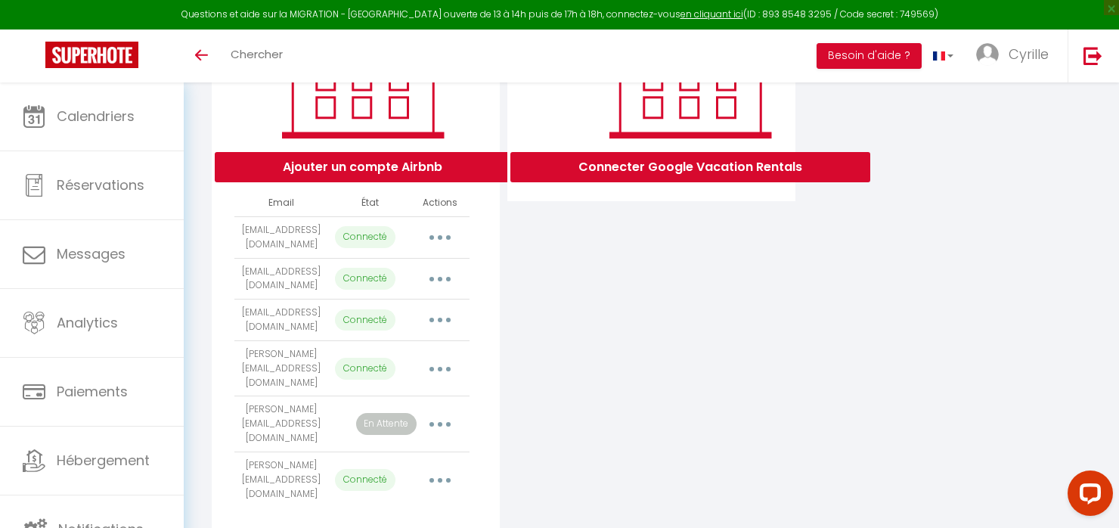
scroll to position [293, 0]
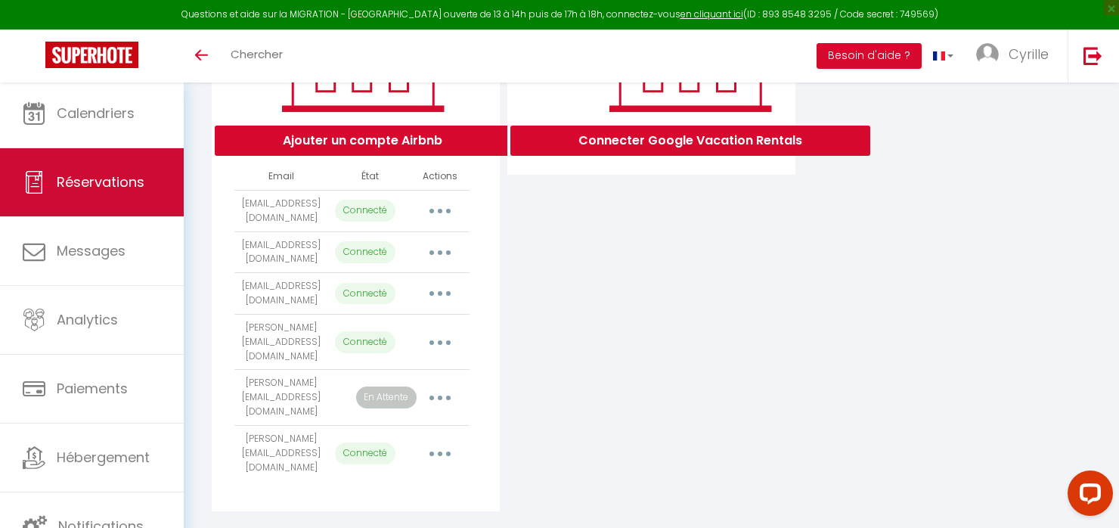
click at [104, 185] on span "Réservations" at bounding box center [101, 181] width 88 height 19
select select "not_cancelled"
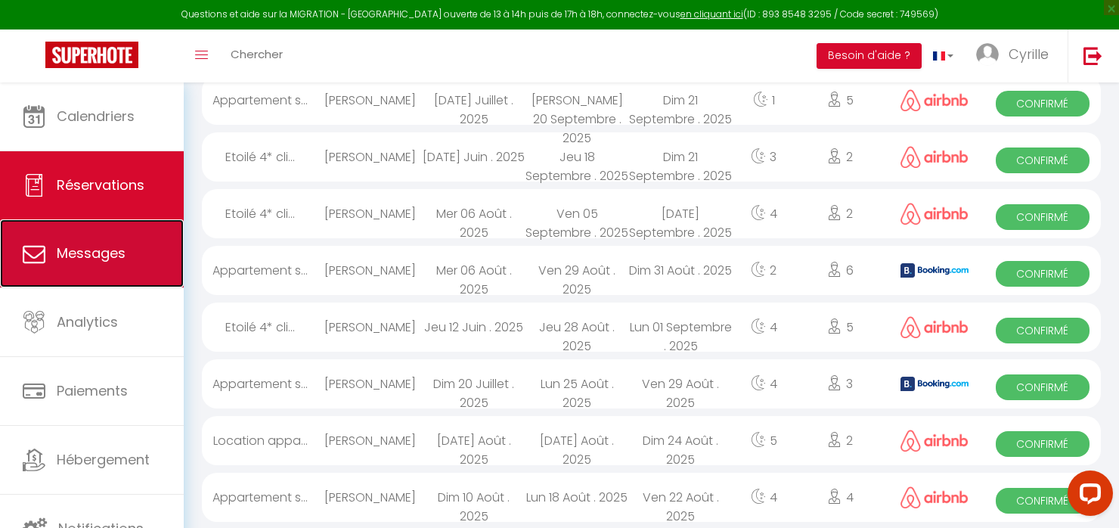
click at [70, 264] on link "Messages" at bounding box center [92, 253] width 184 height 68
select select "message"
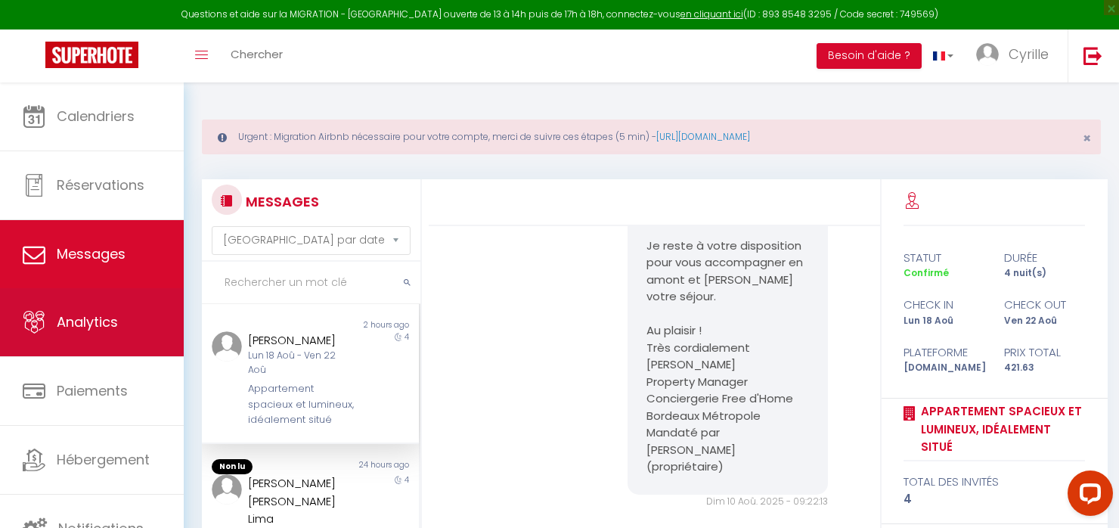
scroll to position [2, 0]
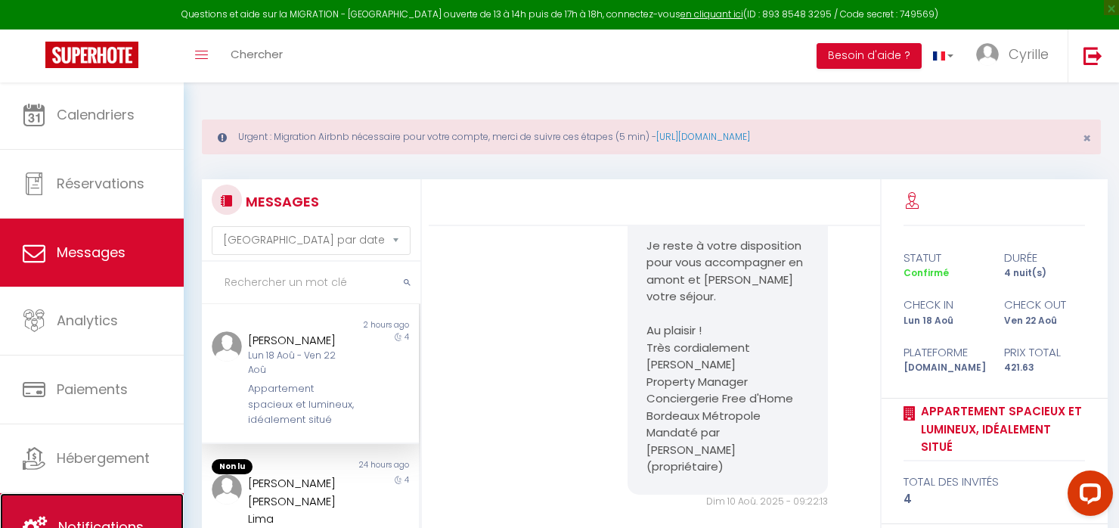
click at [93, 513] on link "Notifications" at bounding box center [92, 527] width 184 height 68
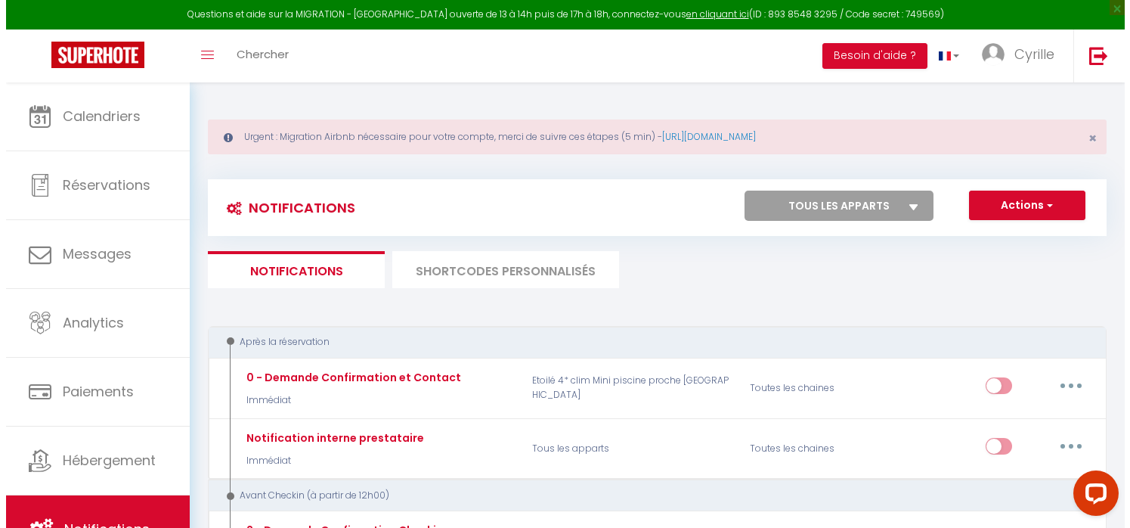
scroll to position [76, 0]
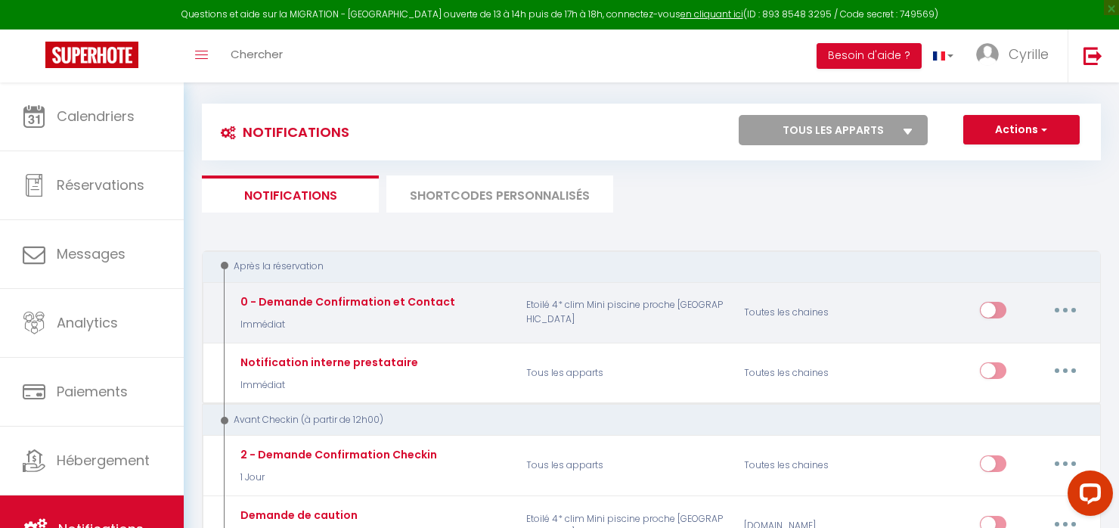
click at [1066, 314] on button "button" at bounding box center [1065, 310] width 42 height 24
click at [1018, 342] on link "Editer" at bounding box center [1026, 345] width 112 height 26
type input "0 - Demande Confirmation et Contact"
select select "Immédiat"
select select "if_booking_is_paid"
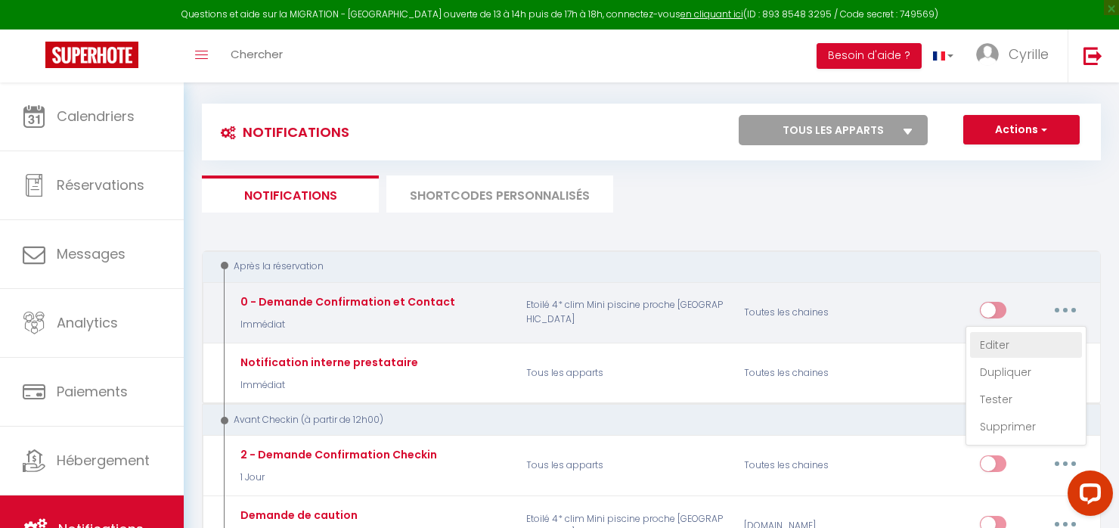
checkbox input "true"
checkbox input "false"
radio input "true"
type input "Merci de confirmer votre réservation - [BOOKING:ID] - [GUEST:FIRST_NAME] [GUEST…"
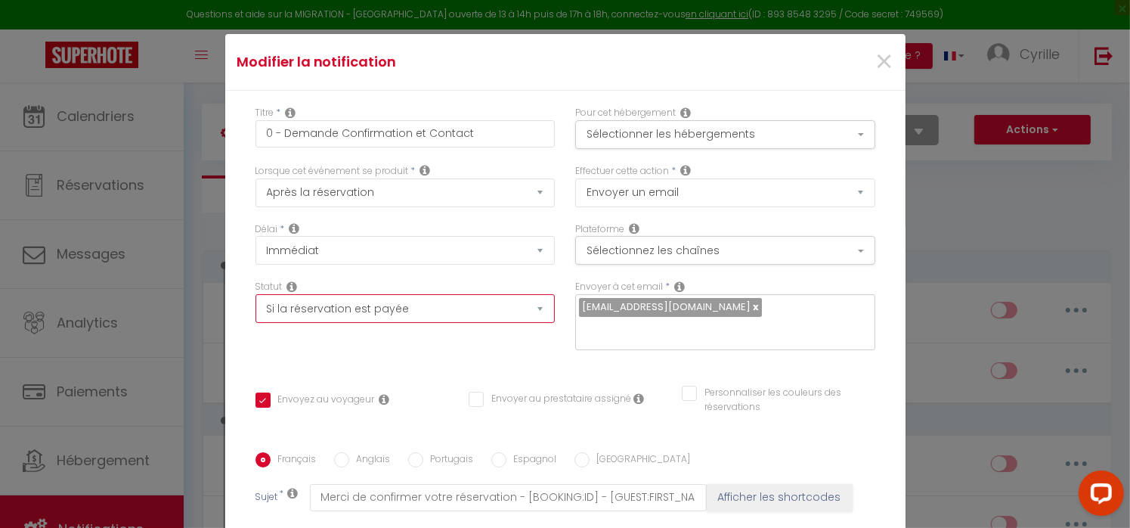
click at [529, 314] on select "Aucun Si la réservation est payée Si réservation non payée Si la caution a été …" at bounding box center [406, 308] width 300 height 29
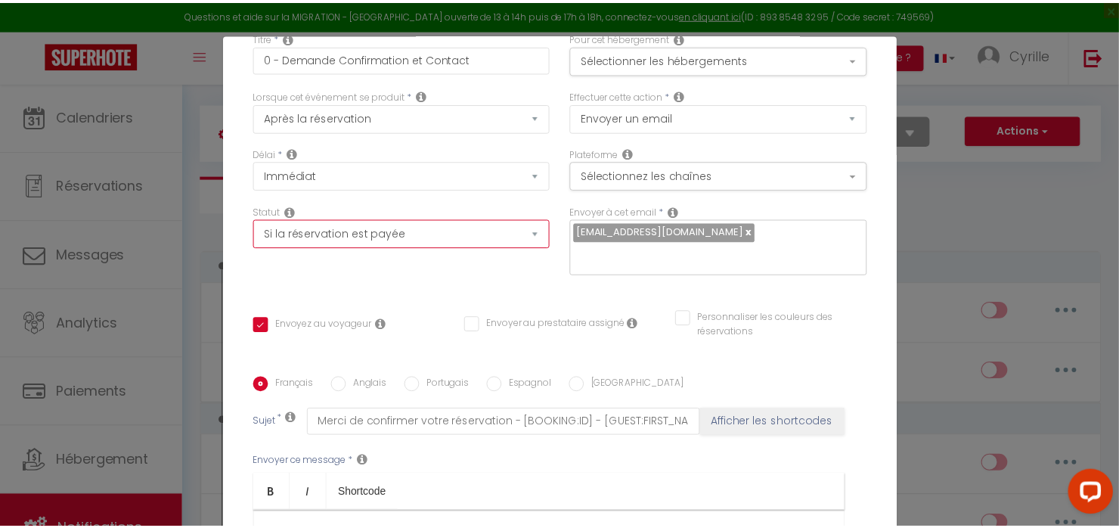
scroll to position [0, 0]
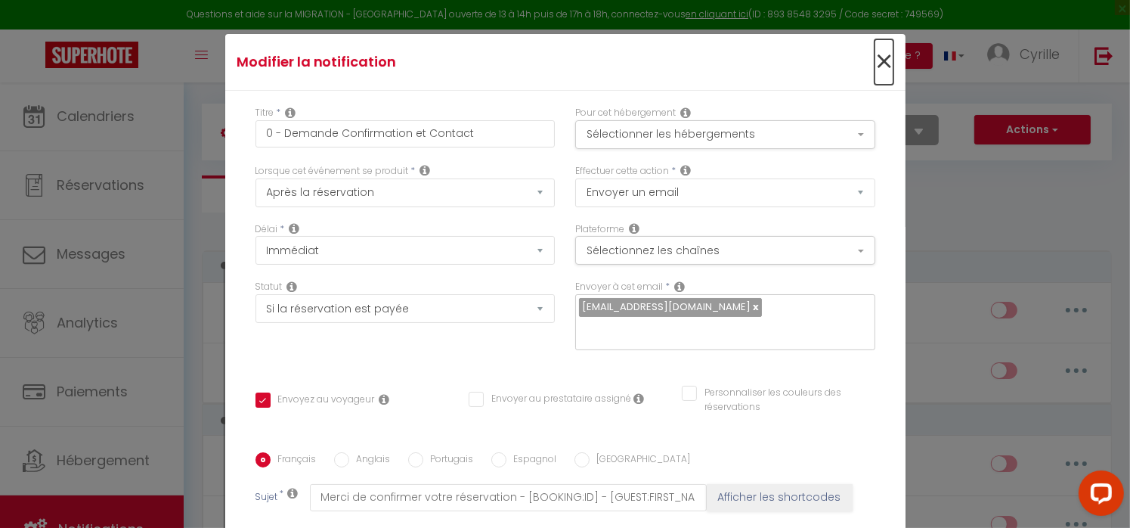
click at [875, 58] on span "×" at bounding box center [884, 61] width 19 height 45
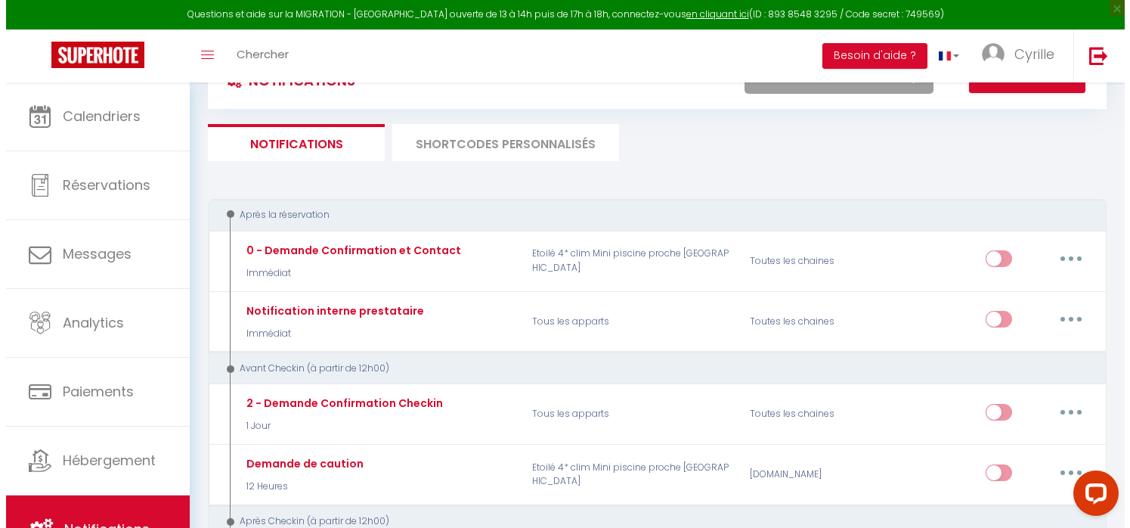
scroll to position [151, 0]
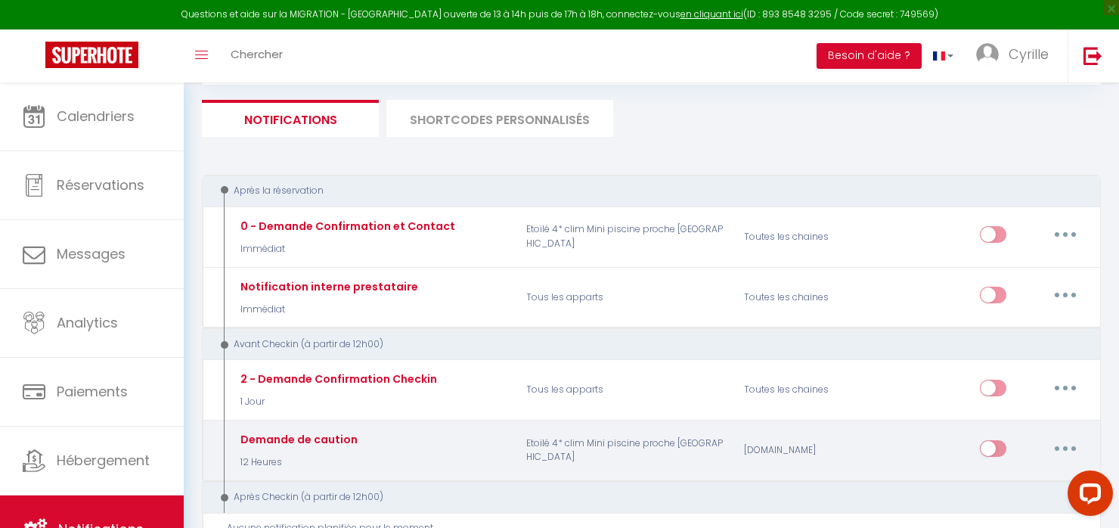
click at [1065, 446] on icon "button" at bounding box center [1065, 448] width 5 height 5
click at [992, 476] on link "Editer" at bounding box center [1026, 482] width 112 height 26
type input "Demande de caution"
select select "12 Heures"
checkbox input "true"
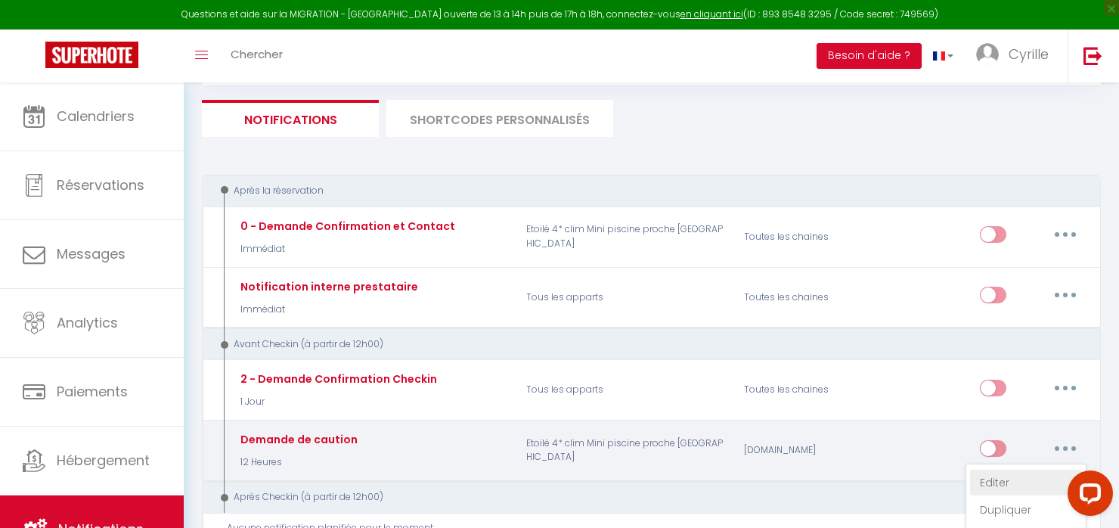
checkbox input "false"
type input "Dépôt de garantie pour votre location à [GEOGRAPHIC_DATA]"
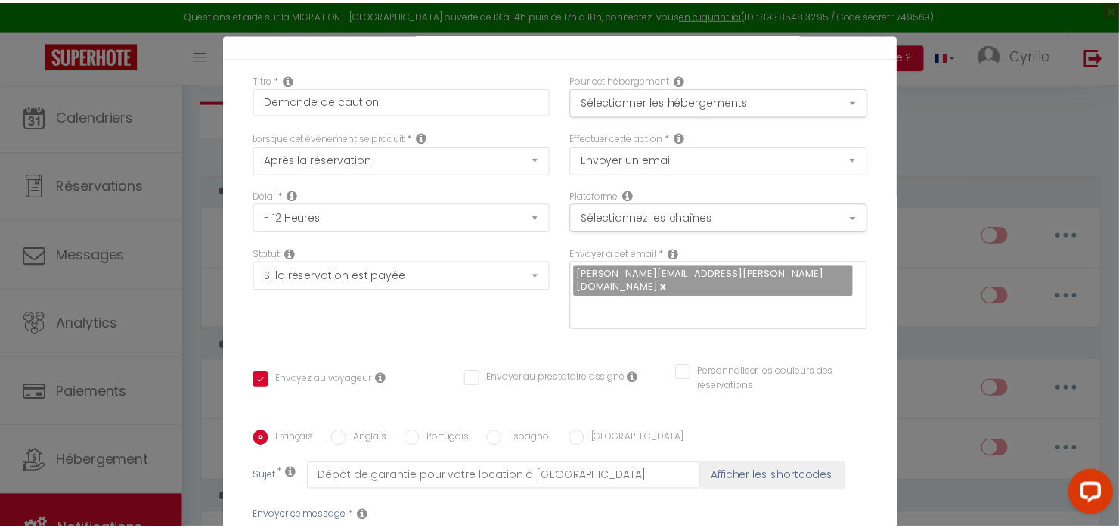
scroll to position [0, 0]
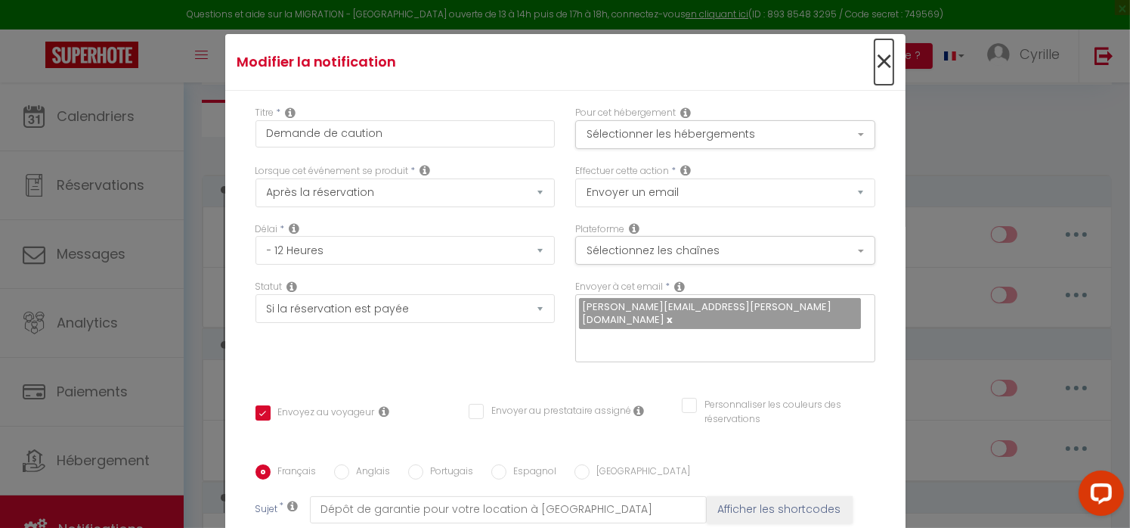
click at [875, 60] on span "×" at bounding box center [884, 61] width 19 height 45
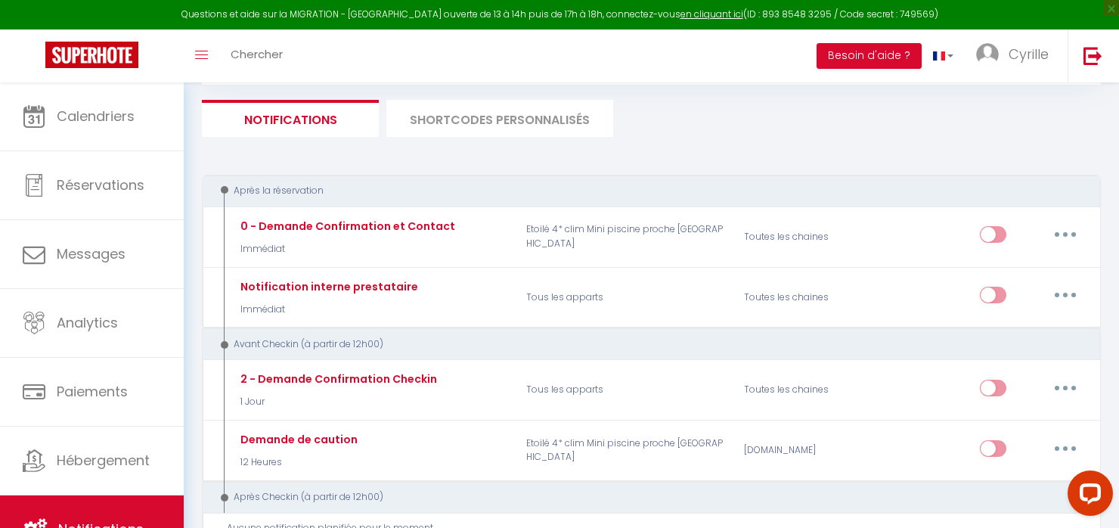
click at [491, 120] on li "SHORTCODES PERSONNALISÉS" at bounding box center [499, 118] width 227 height 37
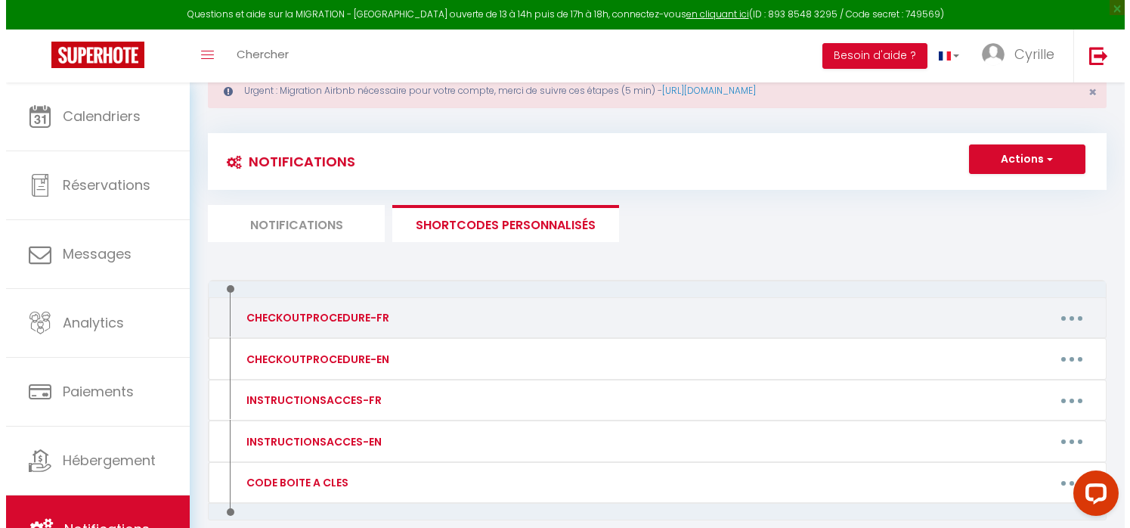
scroll to position [117, 0]
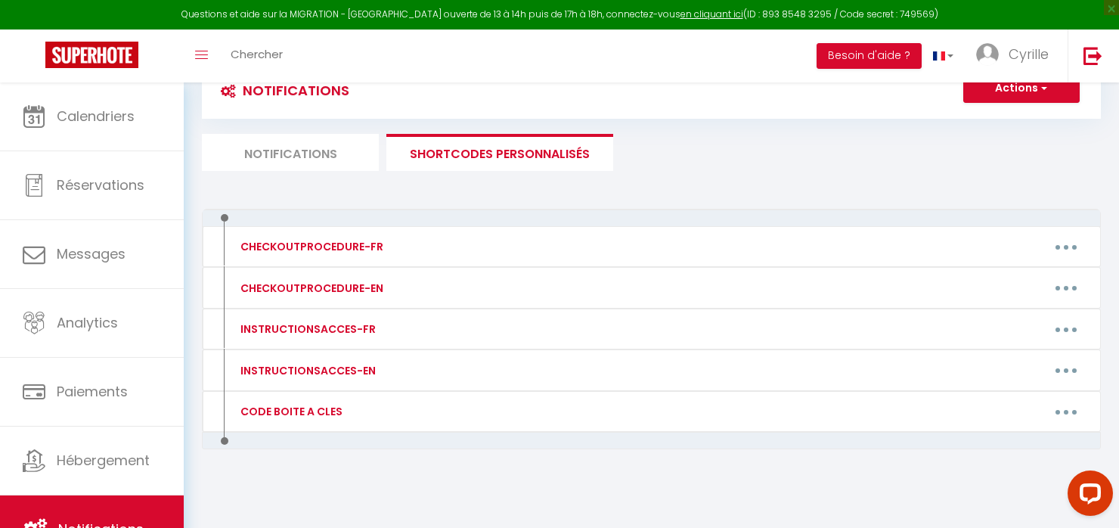
click at [225, 438] on div at bounding box center [225, 441] width 8 height 8
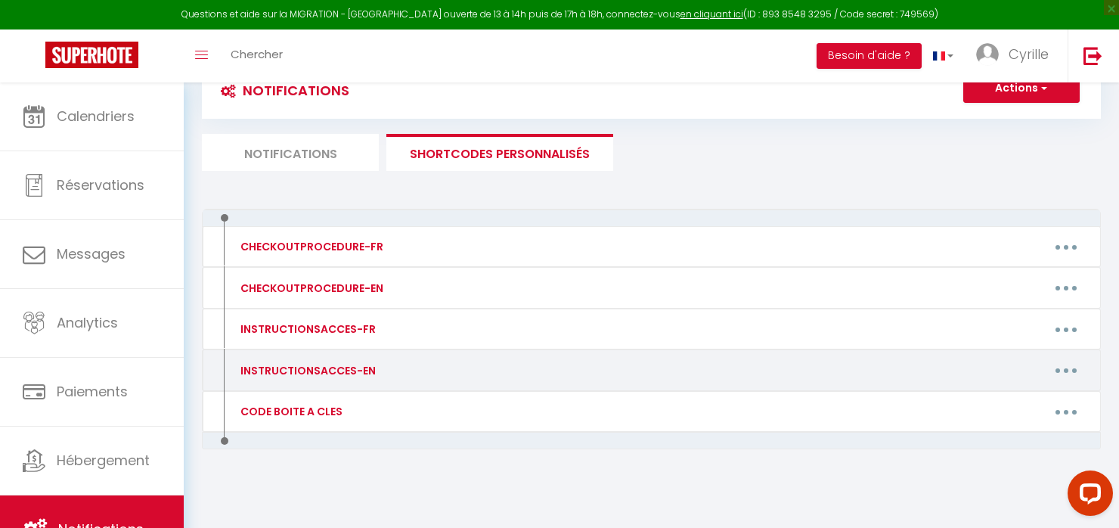
drag, startPoint x: 222, startPoint y: 438, endPoint x: 218, endPoint y: 351, distance: 87.1
click at [222, 437] on div at bounding box center [225, 441] width 8 height 8
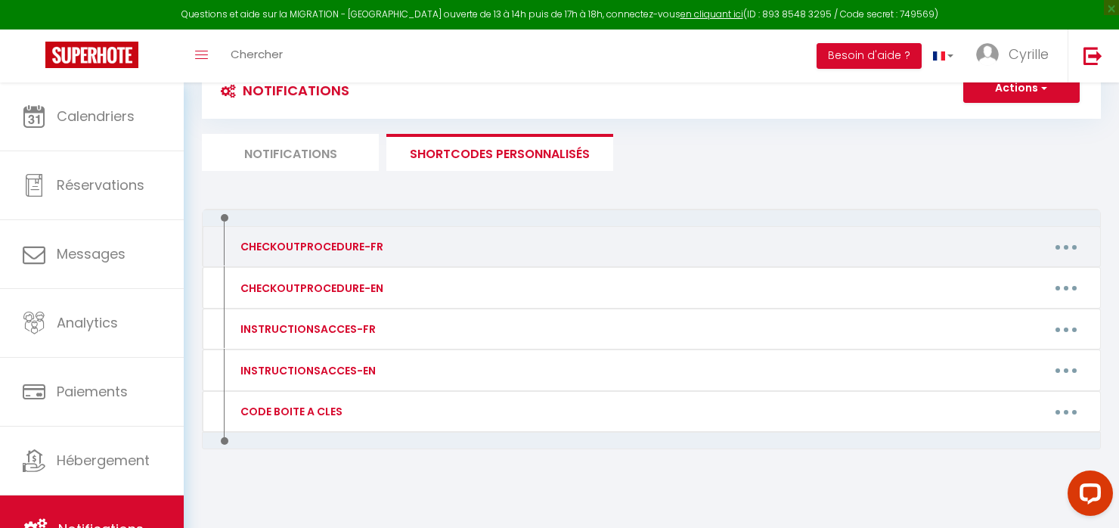
drag, startPoint x: 224, startPoint y: 215, endPoint x: 224, endPoint y: 231, distance: 15.9
click at [224, 231] on div "CHECKOUTPROCEDURE-FR Editer Supprimer CHECKOUTPROCEDURE-EN Editer Supprimer INS…" at bounding box center [651, 361] width 899 height 305
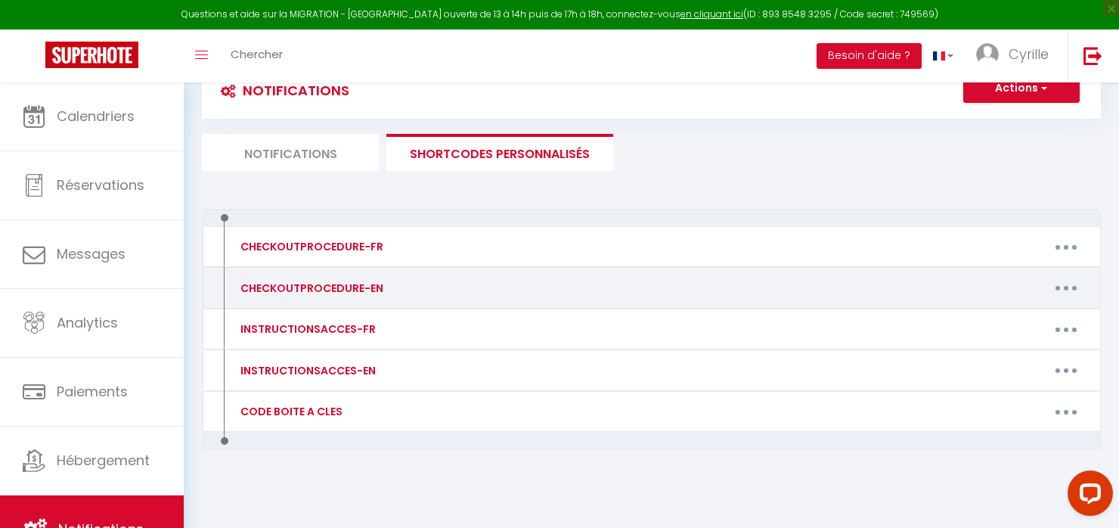
click at [222, 281] on div "CHECKOUTPROCEDURE-EN Editer Supprimer" at bounding box center [651, 288] width 899 height 42
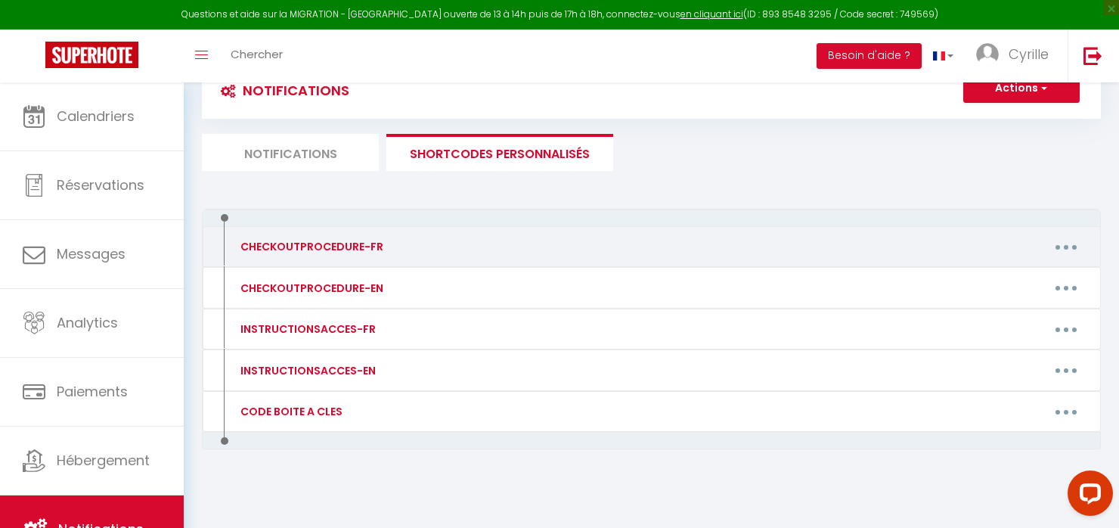
click at [1055, 249] on button "button" at bounding box center [1066, 246] width 42 height 24
click at [1011, 280] on link "Editer" at bounding box center [1027, 281] width 112 height 26
type input "CHECKOUTPROCEDURE-FR"
type textarea "1 - Merci de laisser le lit défait 2 - [PERSON_NAME] 3- Faire la vaisselle et […"
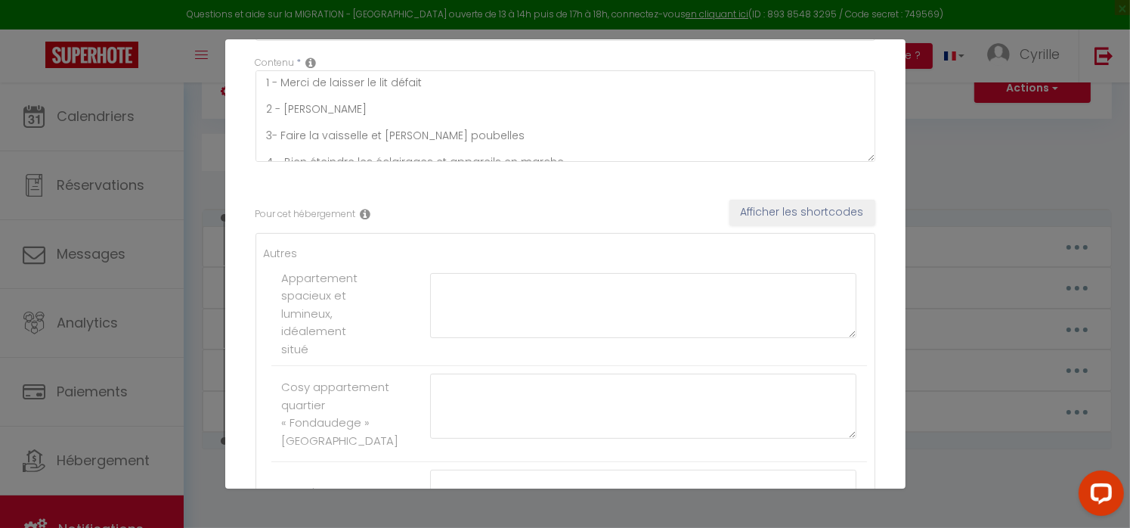
scroll to position [71, 0]
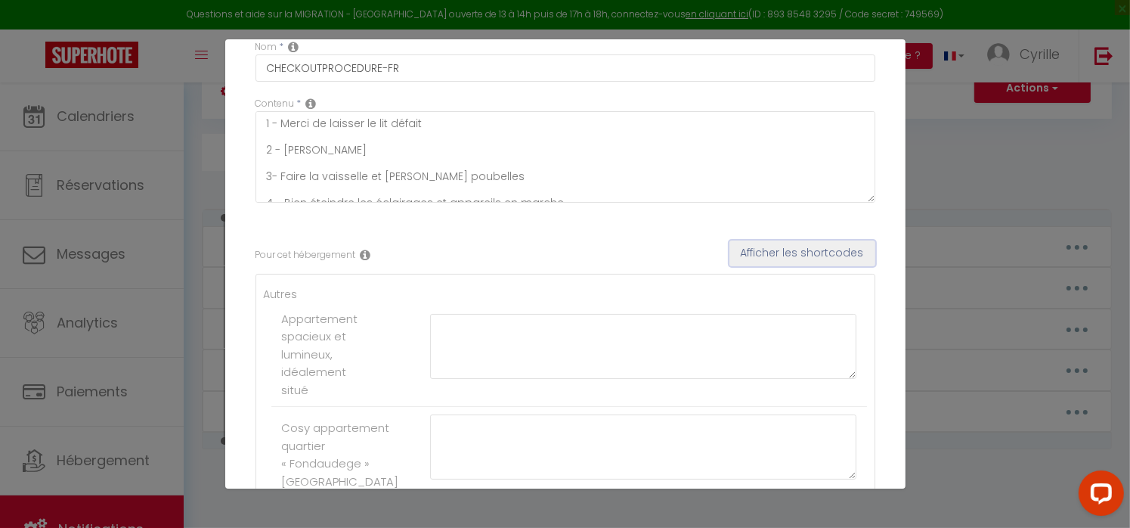
click at [795, 250] on button "Afficher les shortcodes" at bounding box center [803, 253] width 146 height 26
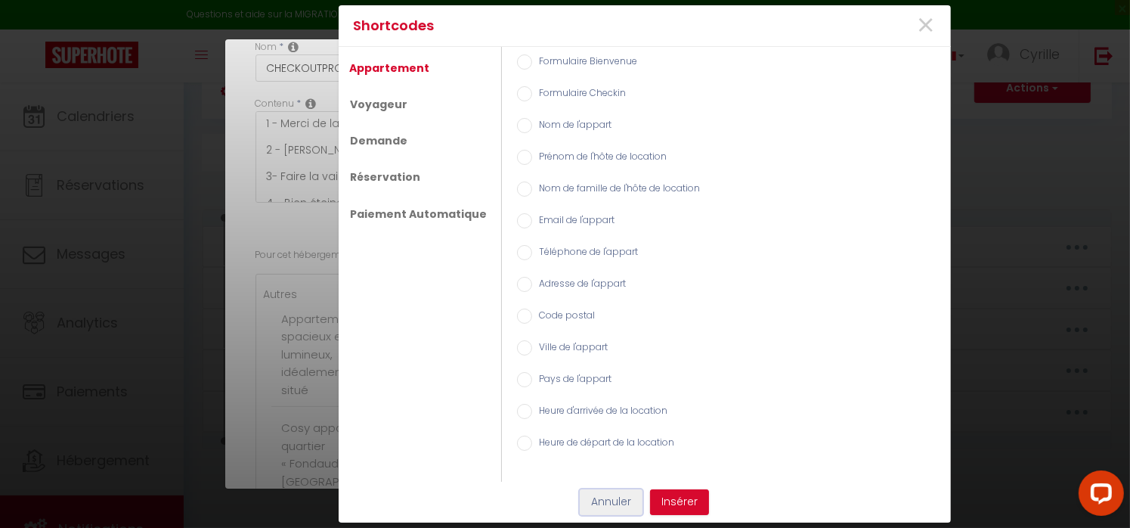
click at [602, 507] on button "Annuler" at bounding box center [611, 502] width 63 height 26
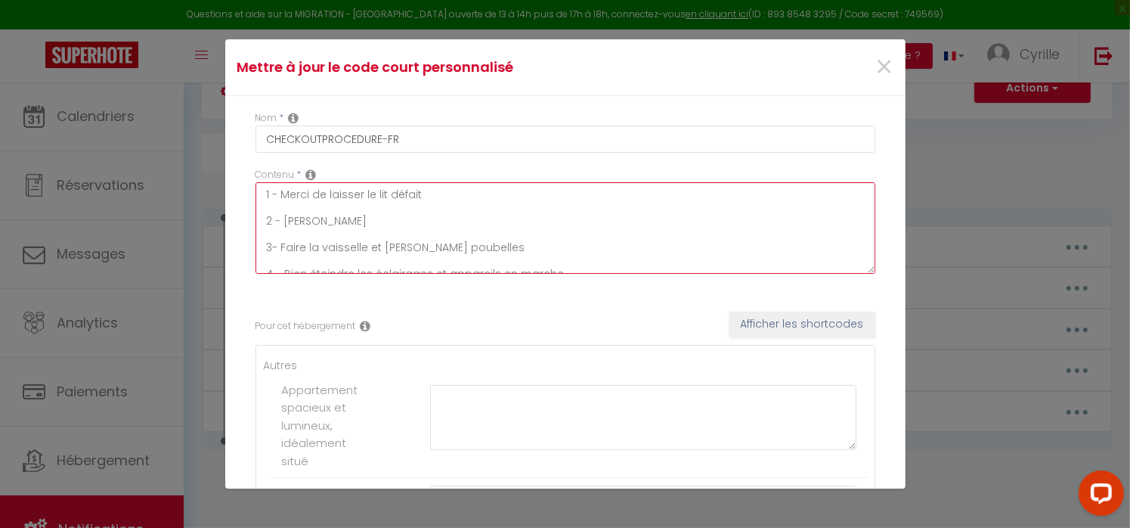
scroll to position [22, 0]
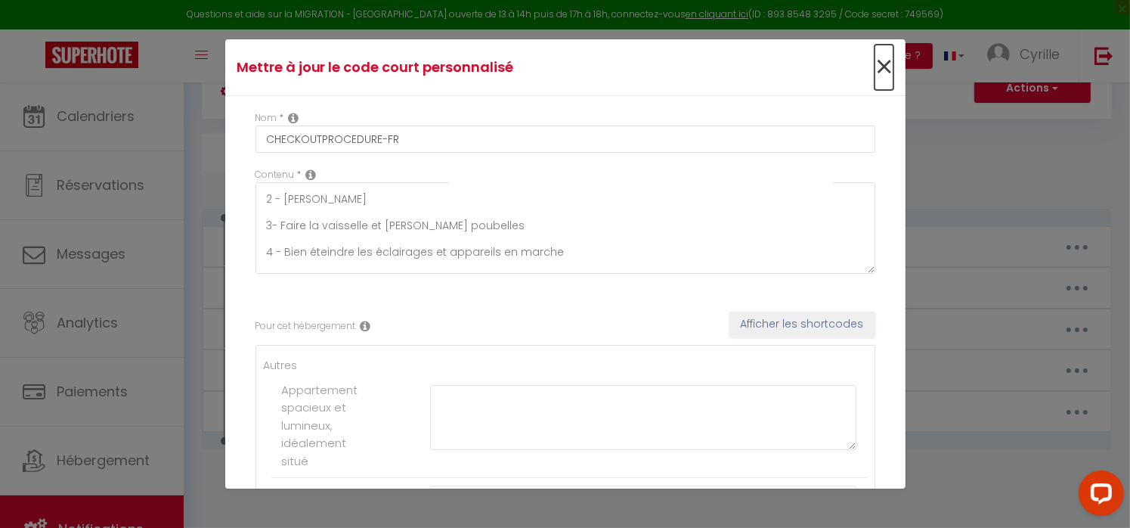
click at [875, 73] on span "×" at bounding box center [884, 67] width 19 height 45
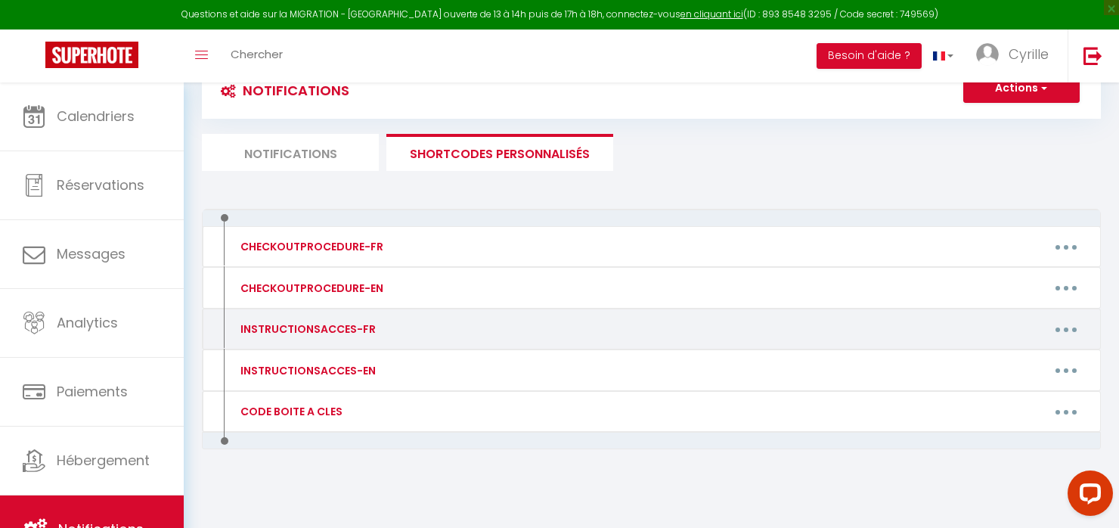
click at [1068, 326] on button "button" at bounding box center [1066, 329] width 42 height 24
click at [1019, 361] on link "Editer" at bounding box center [1027, 364] width 112 height 26
type input "INSTRUCTIONSACCES-FR"
type textarea "Il ne vous reste plus qu’à venir avec vos valises, en effet tout est fourni dan…"
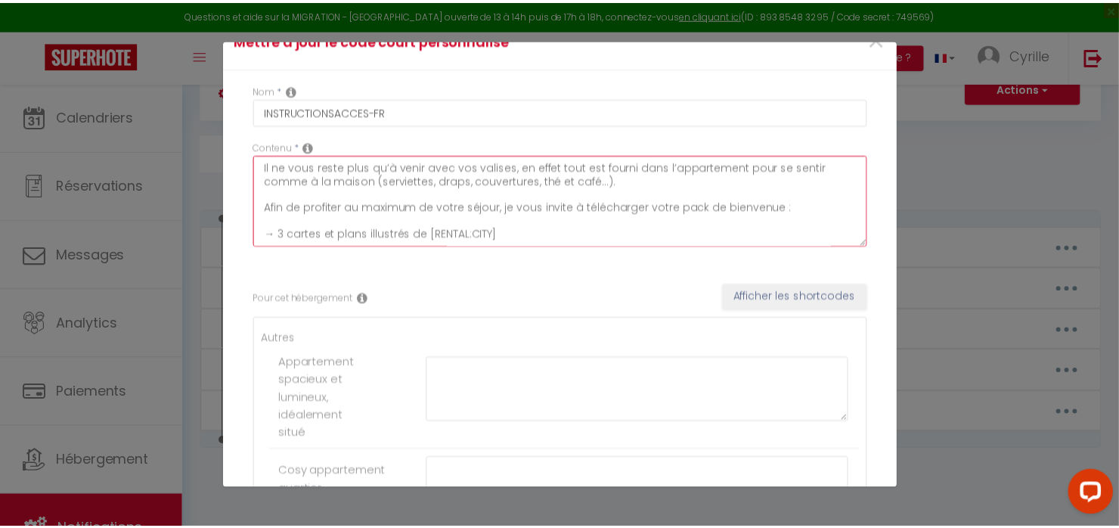
scroll to position [0, 0]
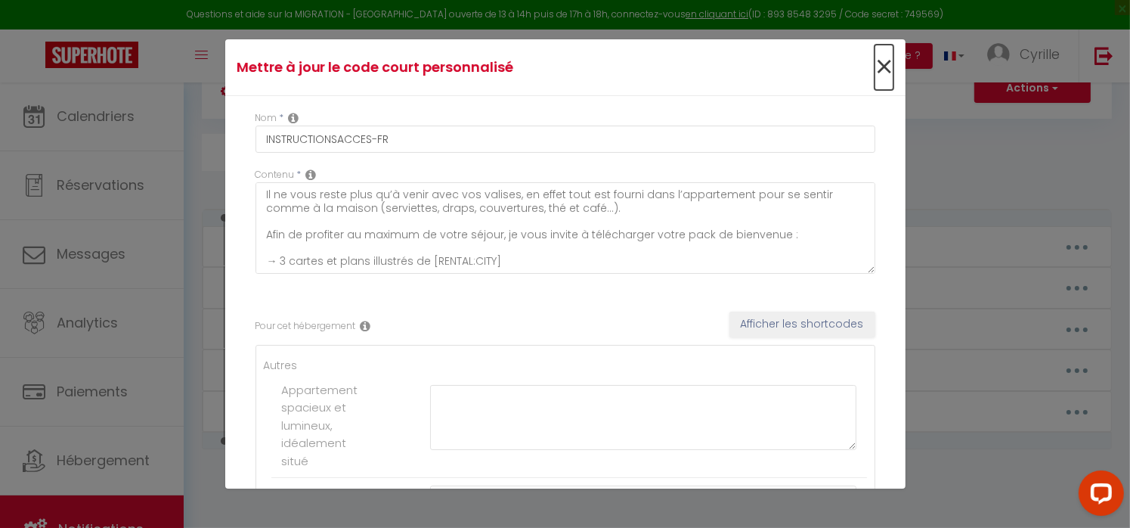
click at [876, 67] on span "×" at bounding box center [884, 67] width 19 height 45
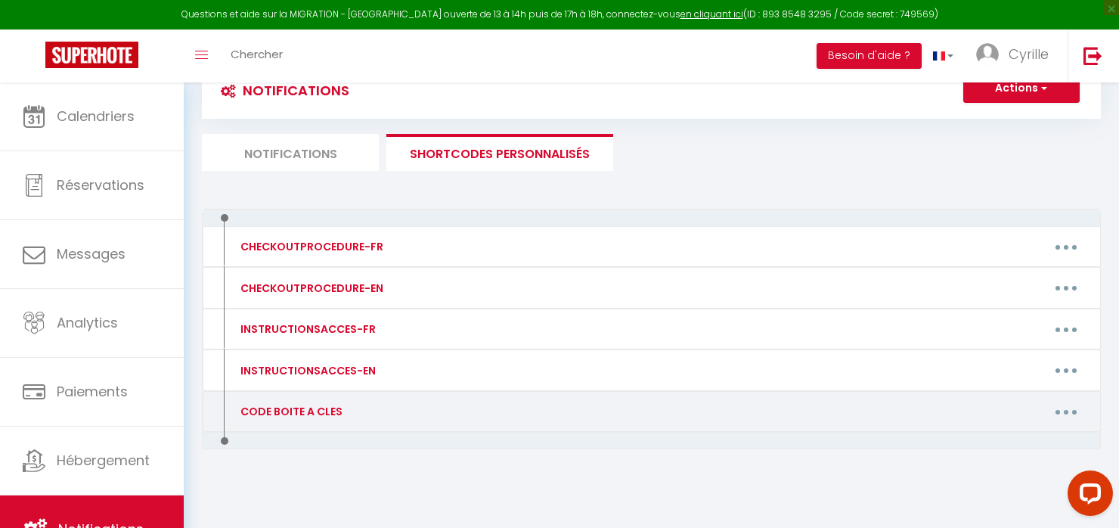
click at [589, 425] on div "CODE BOITE A CLES Editer Supprimer" at bounding box center [651, 412] width 899 height 42
click at [1071, 409] on button "button" at bounding box center [1066, 411] width 42 height 24
click at [1025, 445] on link "Editer" at bounding box center [1027, 446] width 112 height 26
type input "CODE BOITE A CLES"
type textarea "bbbbbb"
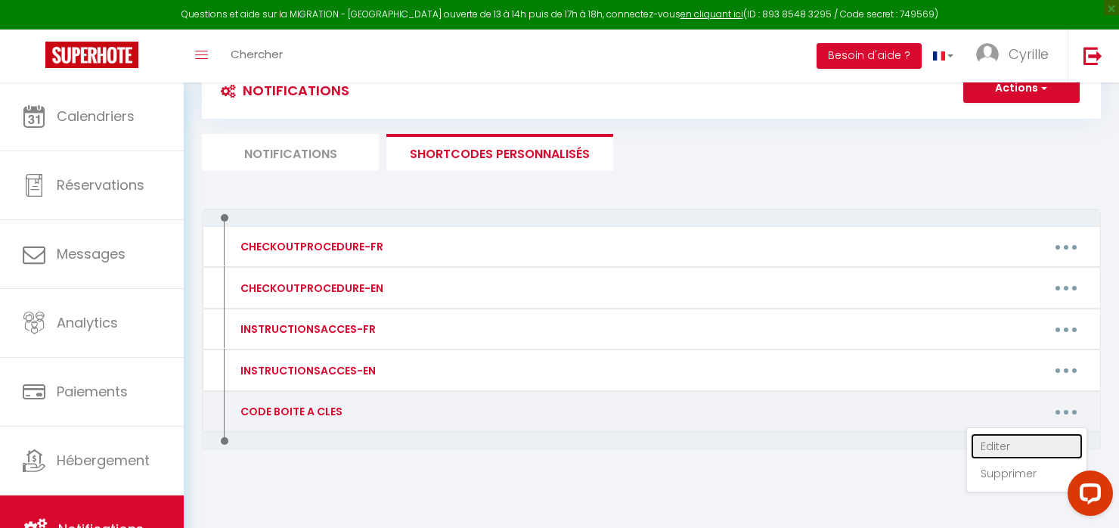
type textarea "Code 1234"
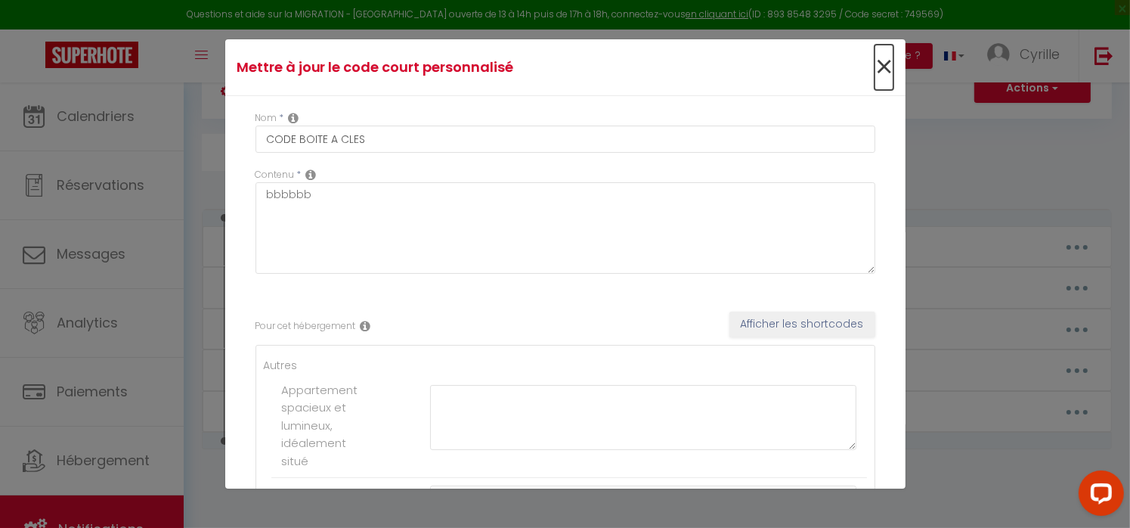
click at [875, 67] on span "×" at bounding box center [884, 67] width 19 height 45
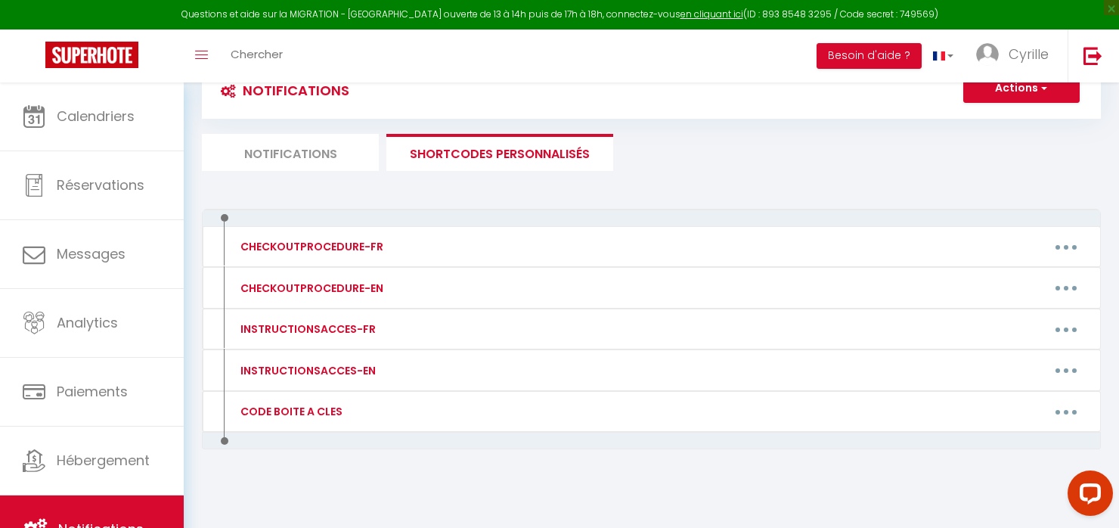
click at [320, 149] on li "Notifications" at bounding box center [290, 152] width 177 height 37
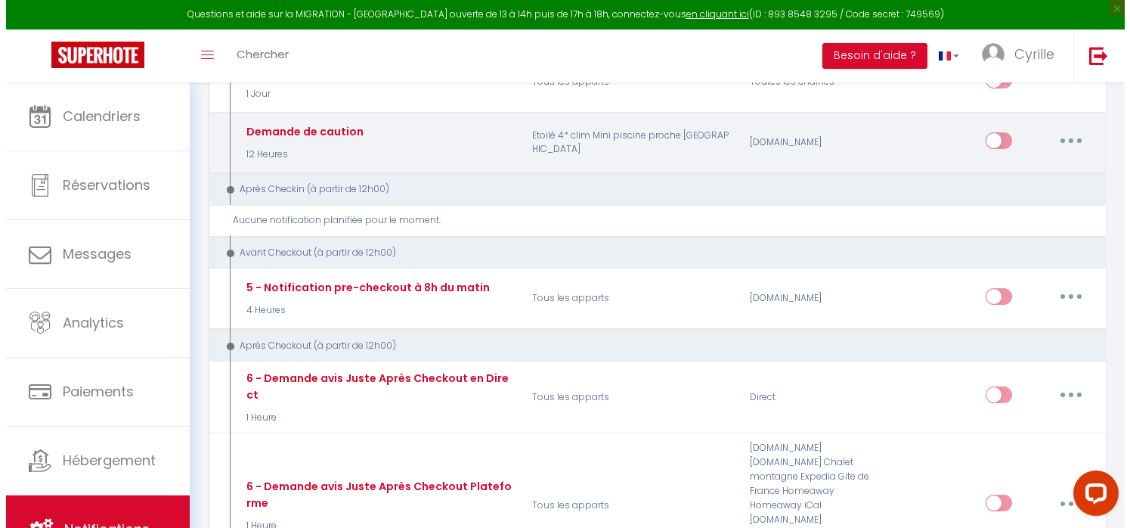
scroll to position [495, 0]
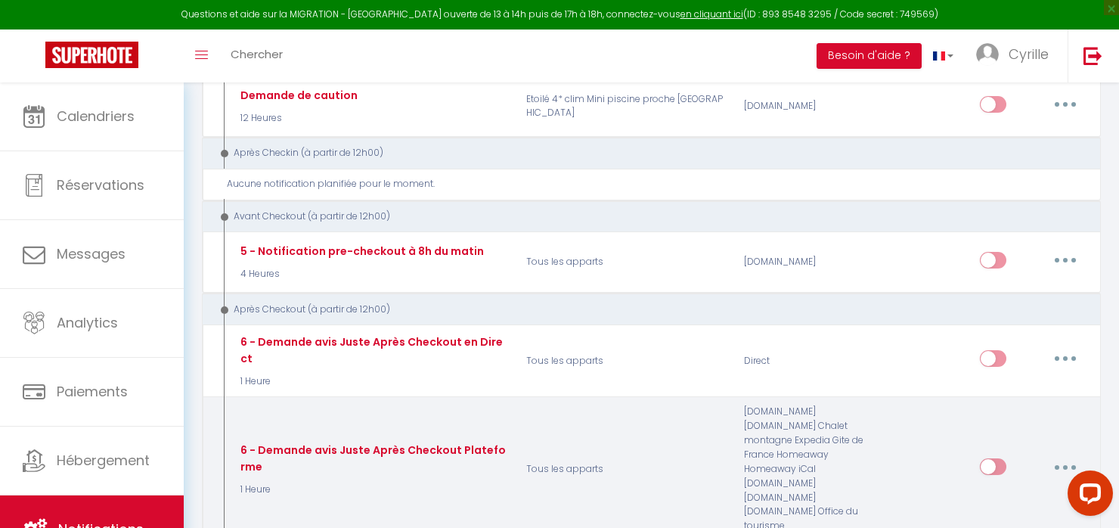
click at [1068, 465] on icon "button" at bounding box center [1065, 467] width 5 height 5
click at [997, 488] on link "Editer" at bounding box center [1026, 501] width 112 height 26
type input "6 - Demande avis Juste Après Checkout Plateforme"
select select "5"
select select "1 Heure"
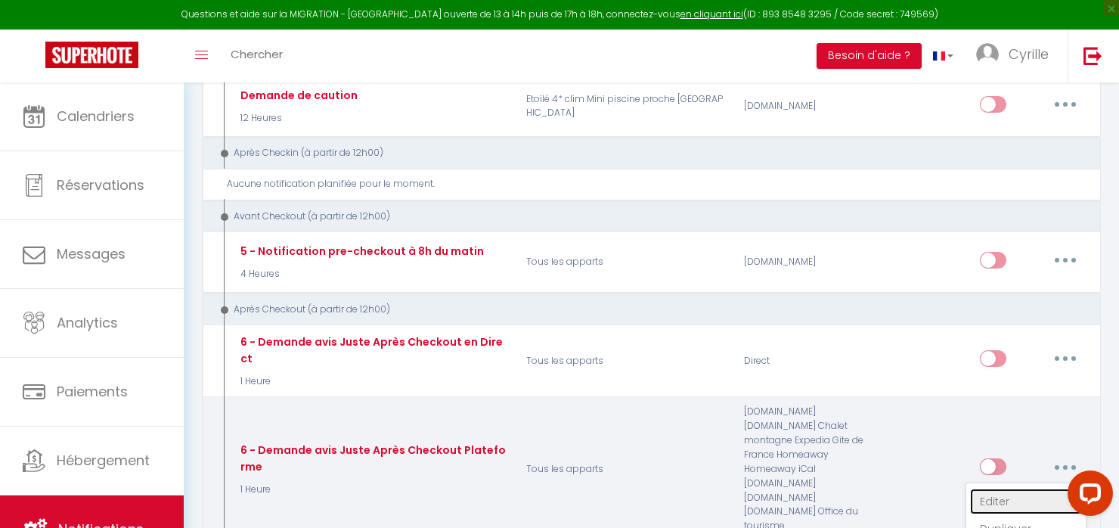
checkbox input "true"
checkbox input "false"
type input "[GUEST:FIRST_NAME], voici un cadeau pour vous avant de quitter [RENTAL:CITY]"
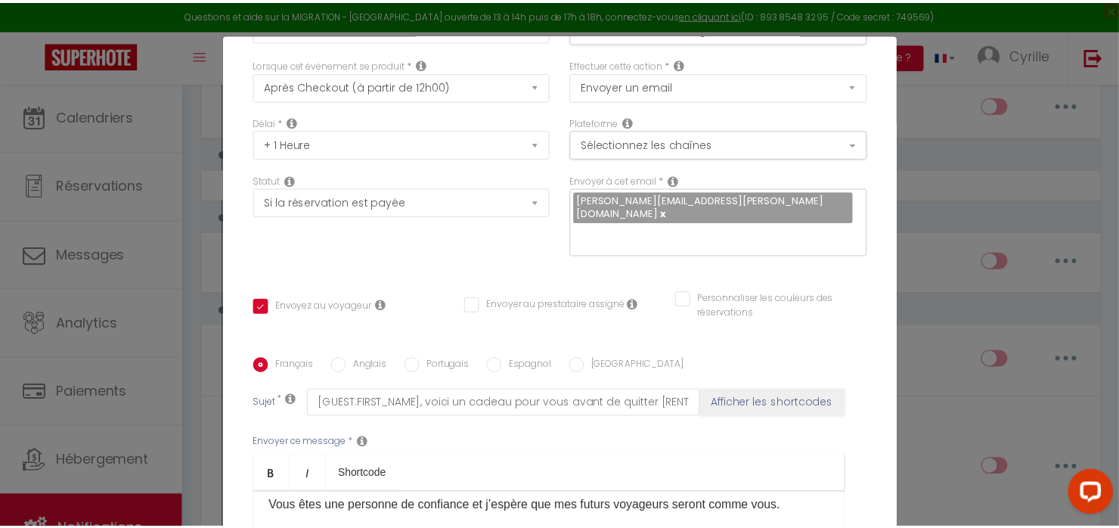
scroll to position [0, 0]
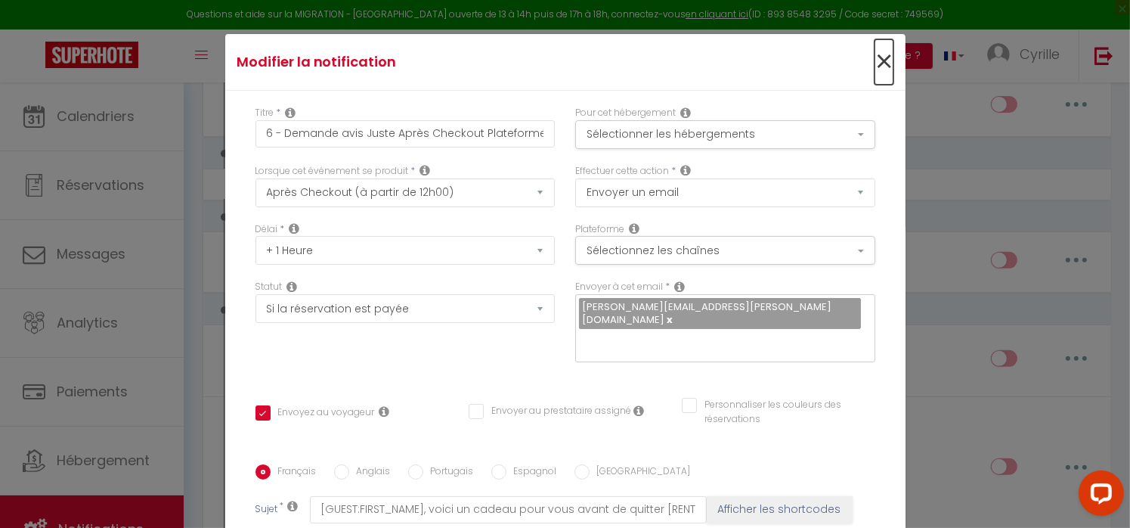
click at [875, 60] on span "×" at bounding box center [884, 61] width 19 height 45
